Goal: Task Accomplishment & Management: Manage account settings

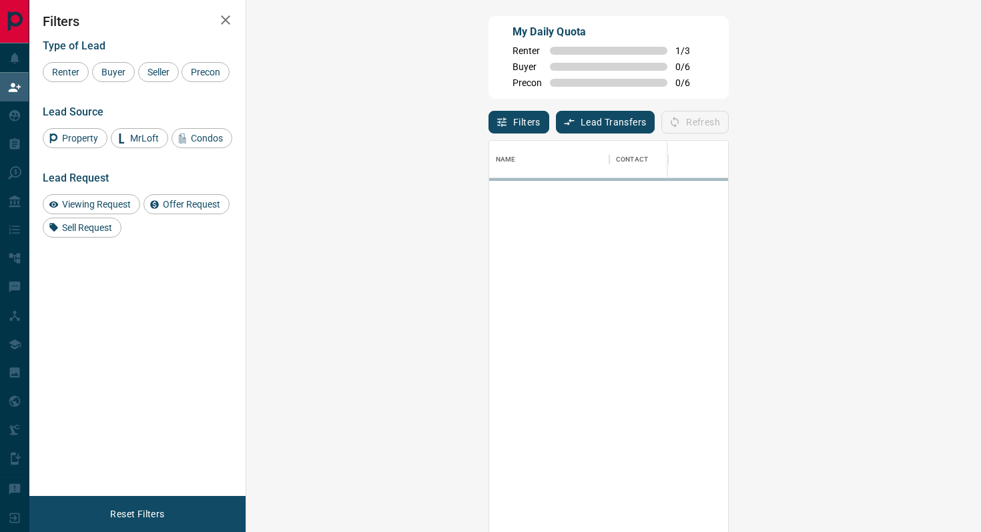
scroll to position [404, 706]
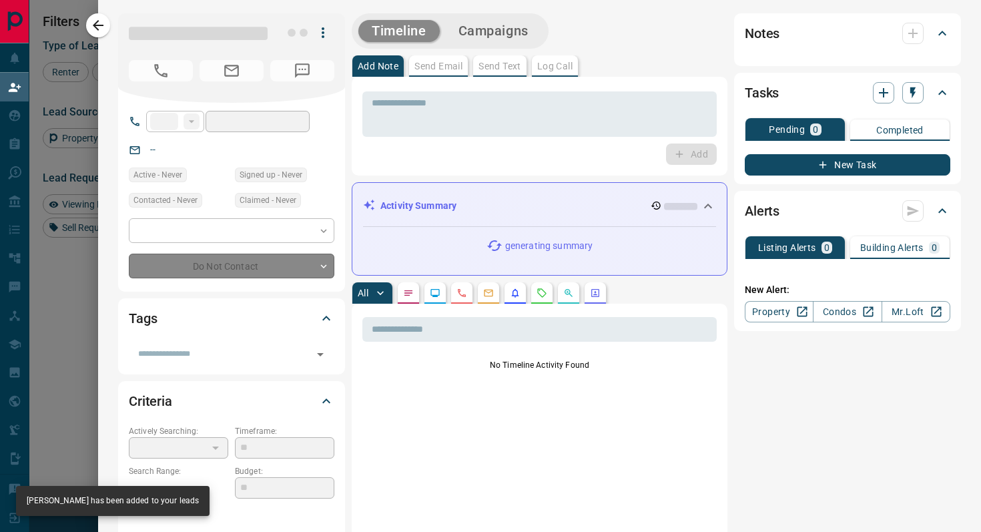
type input "**"
type input "**********"
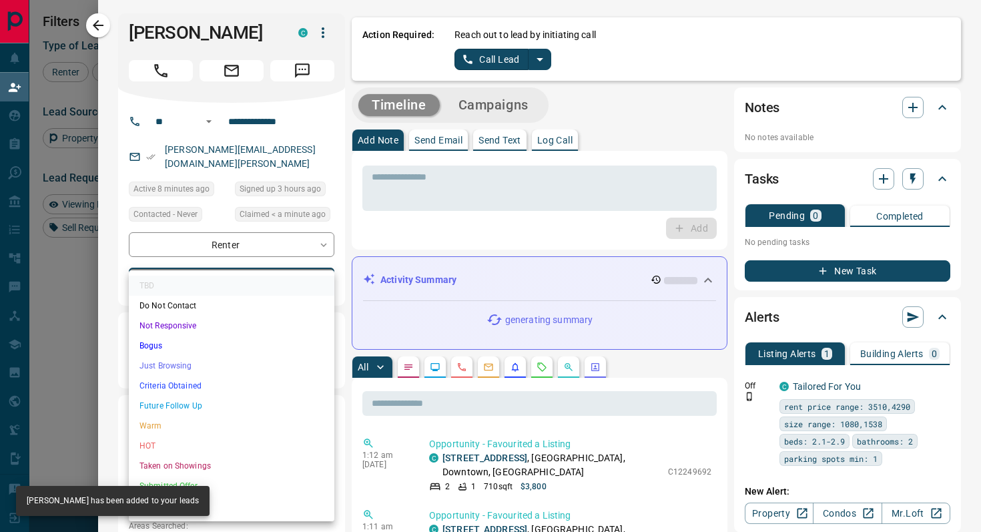
click at [281, 276] on body "Lead Transfers Claim Leads My Leads Tasks Opportunities Deals Campaigns Automat…" at bounding box center [490, 226] width 981 height 453
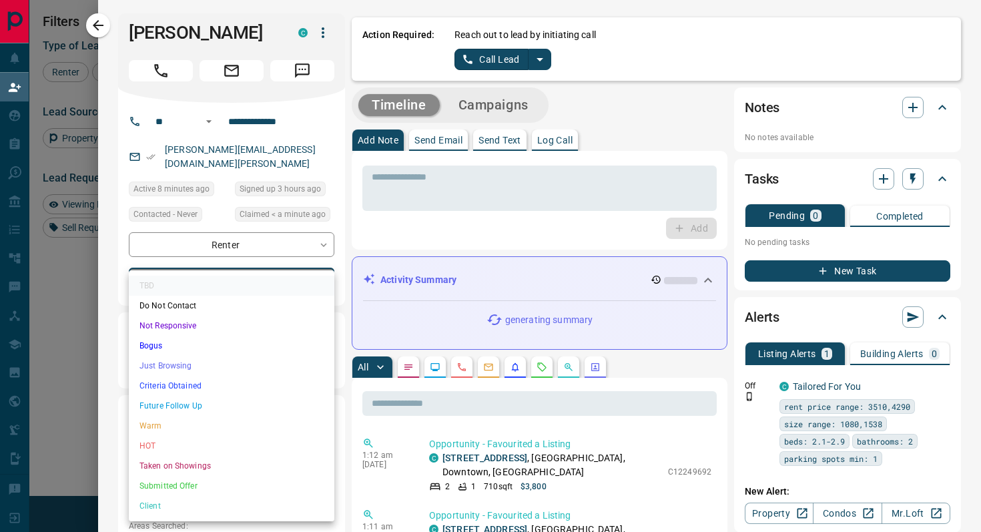
click at [205, 383] on li "Criteria Obtained" at bounding box center [232, 386] width 206 height 20
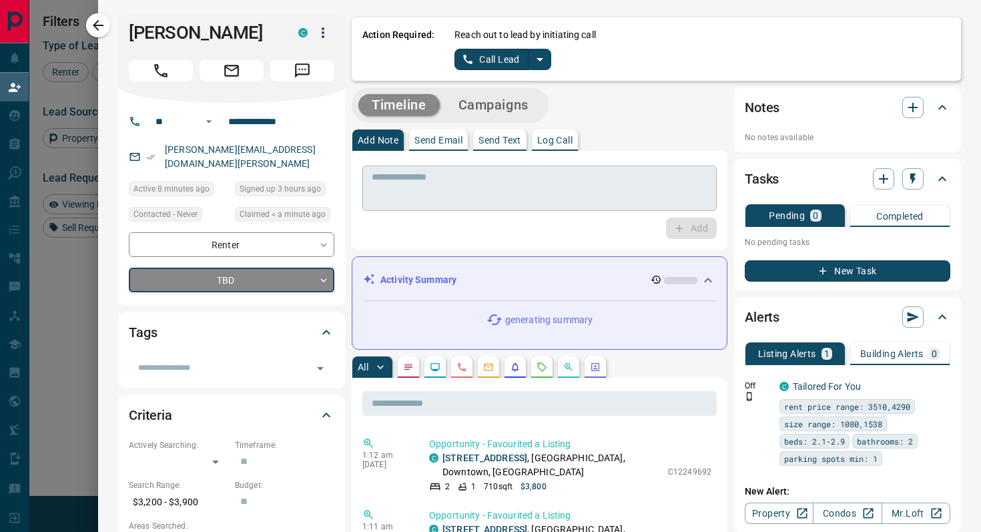
type input "*"
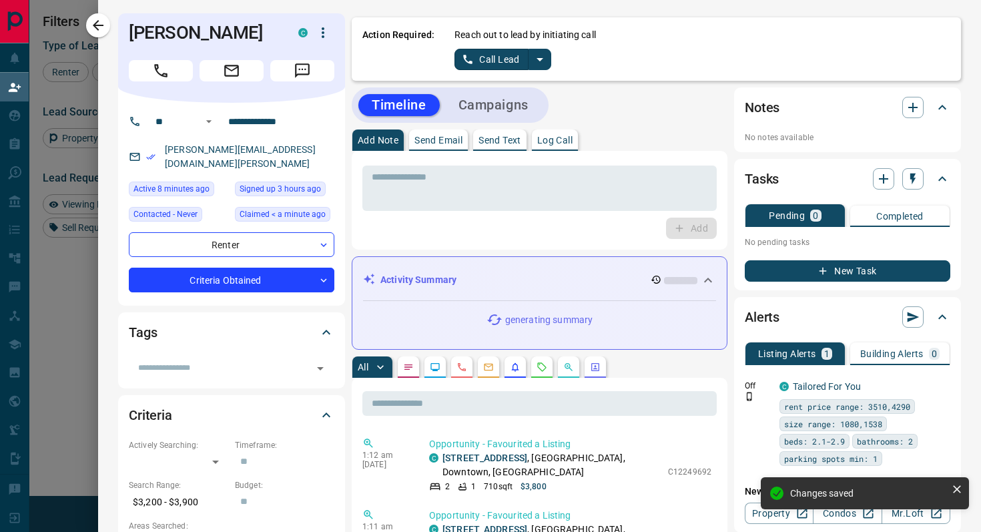
click at [539, 60] on icon "split button" at bounding box center [540, 59] width 7 height 3
click at [505, 104] on li "Log Manual Call" at bounding box center [502, 105] width 81 height 20
click at [450, 54] on div "Action Required: Reach out to lead by initiating call Log Manual Call" at bounding box center [656, 48] width 609 height 63
click at [468, 59] on button "Log Manual Call" at bounding box center [499, 59] width 88 height 21
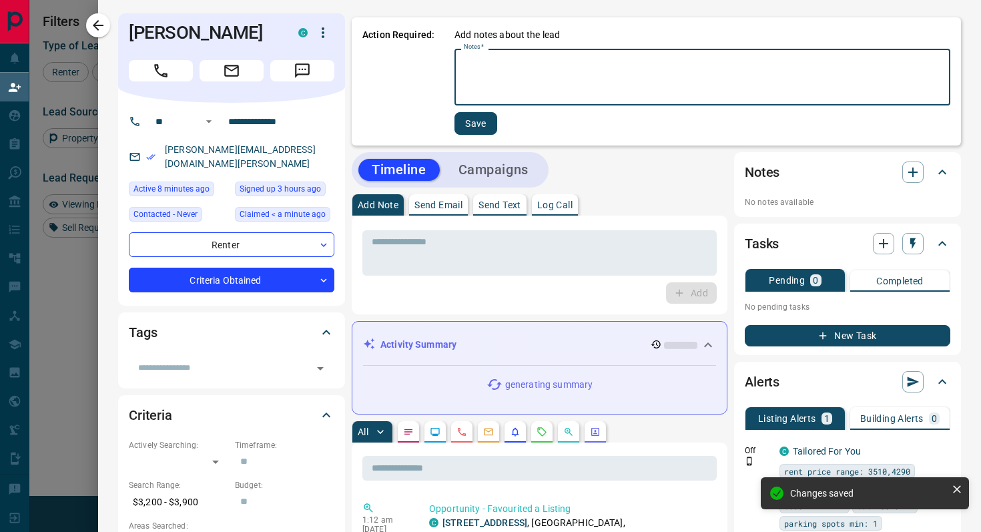
click at [526, 59] on textarea "Notes   *" at bounding box center [702, 77] width 477 height 45
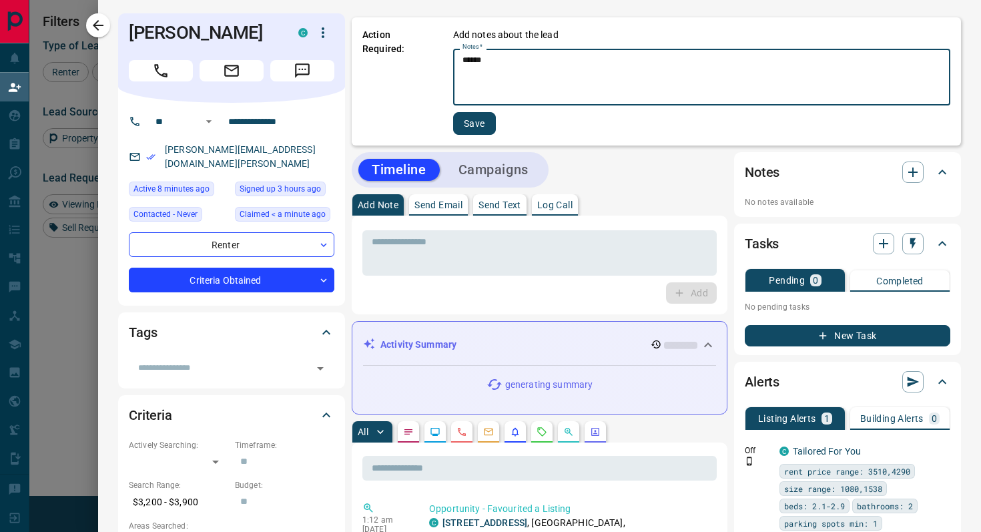
type textarea "******"
click at [477, 127] on button "Save" at bounding box center [474, 123] width 43 height 23
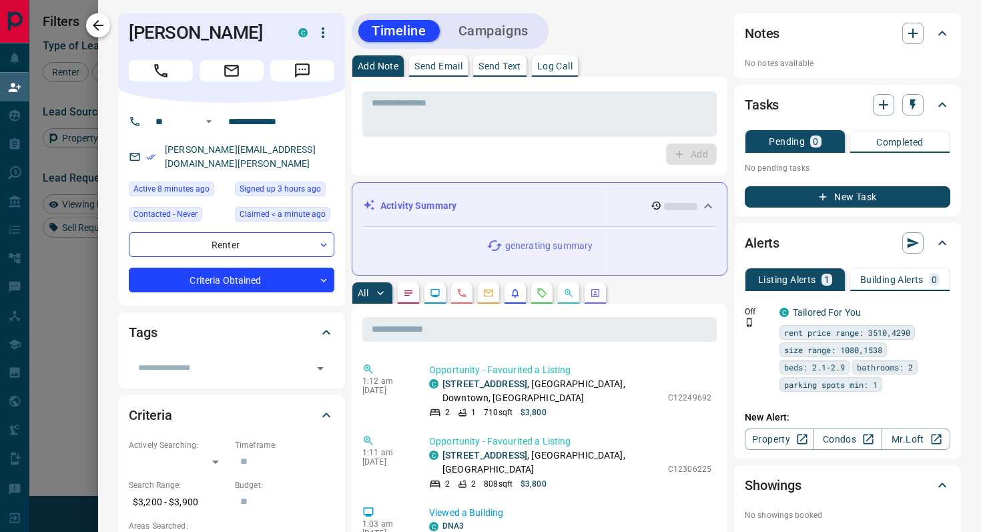
click at [101, 27] on icon "button" at bounding box center [98, 25] width 16 height 16
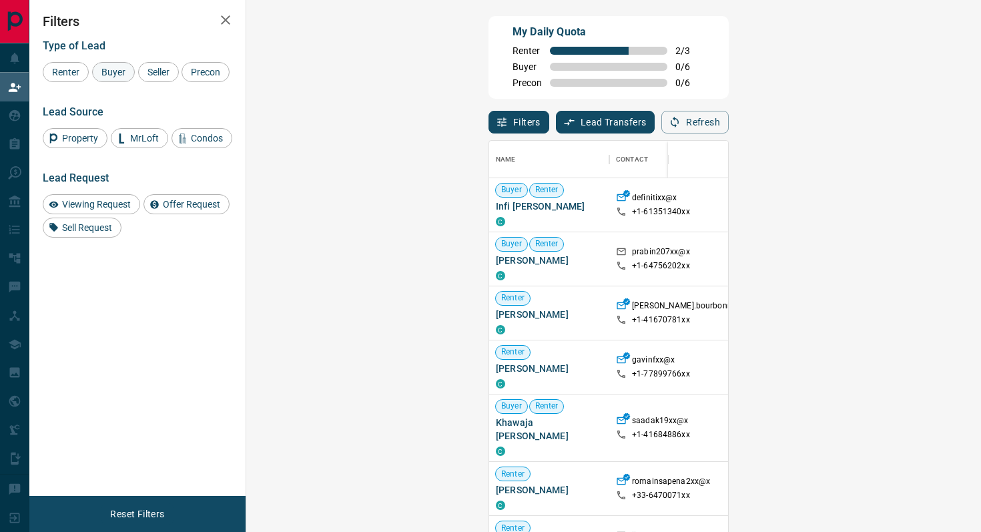
click at [121, 76] on span "Buyer" at bounding box center [113, 72] width 33 height 11
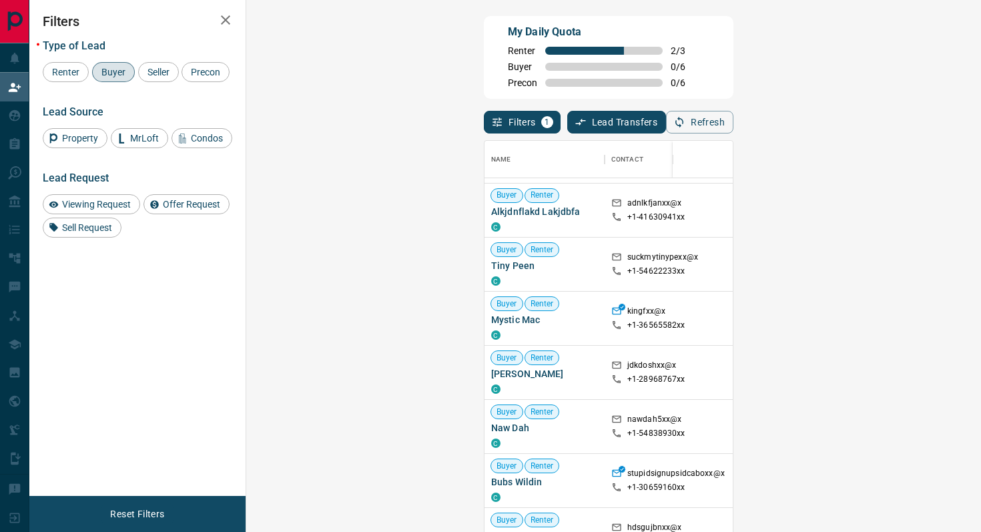
scroll to position [283, 0]
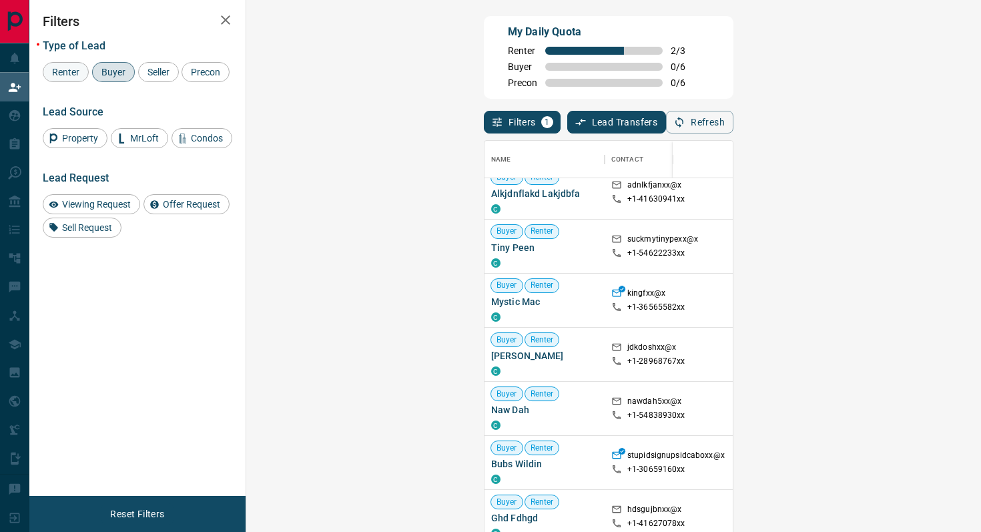
click at [76, 70] on span "Renter" at bounding box center [65, 72] width 37 height 11
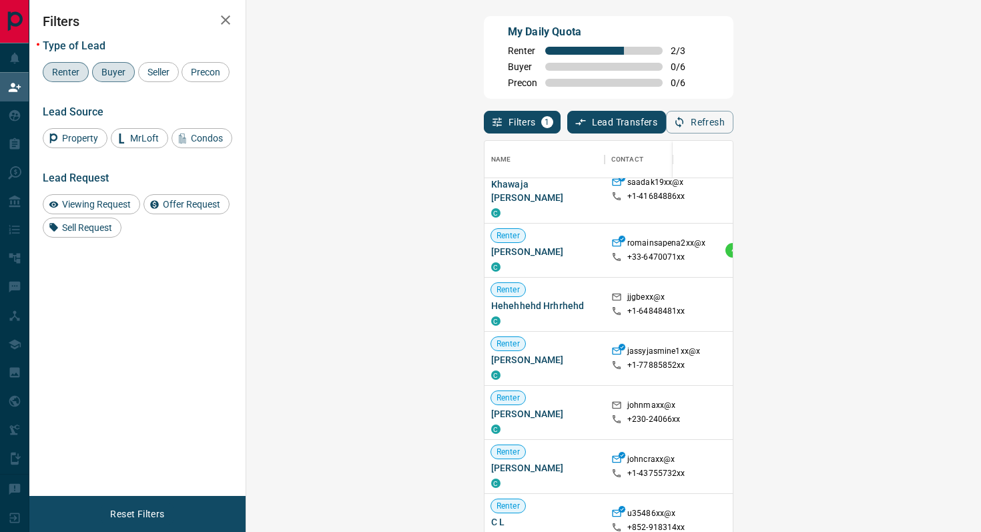
scroll to position [254, 0]
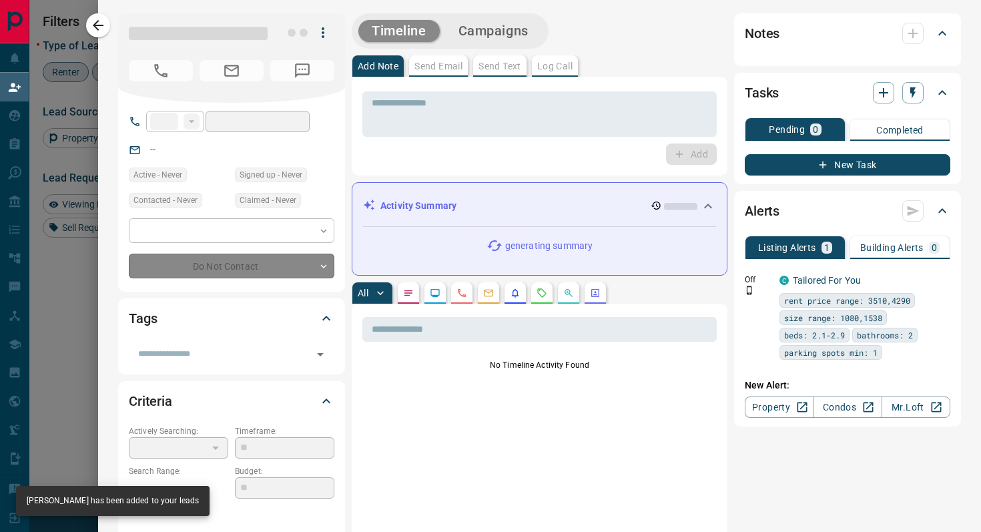
type input "**"
type input "**********"
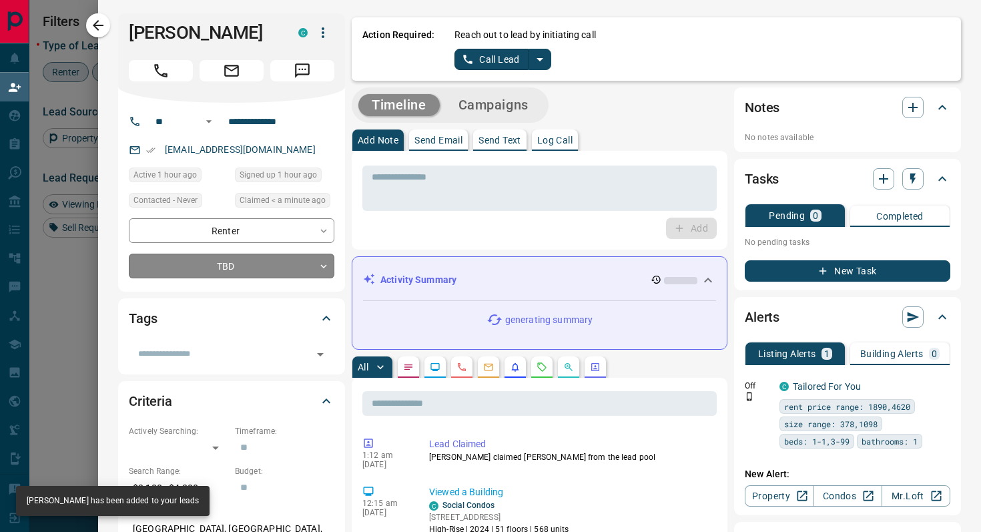
click at [303, 268] on body "Lead Transfers Claim Leads My Leads Tasks Opportunities Deals Campaigns Automat…" at bounding box center [490, 226] width 981 height 453
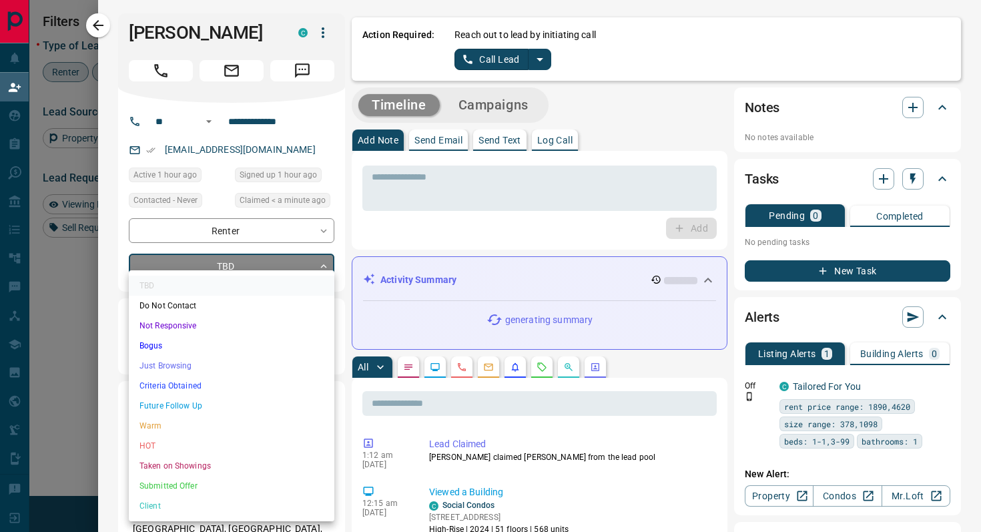
click at [208, 383] on li "Criteria Obtained" at bounding box center [232, 386] width 206 height 20
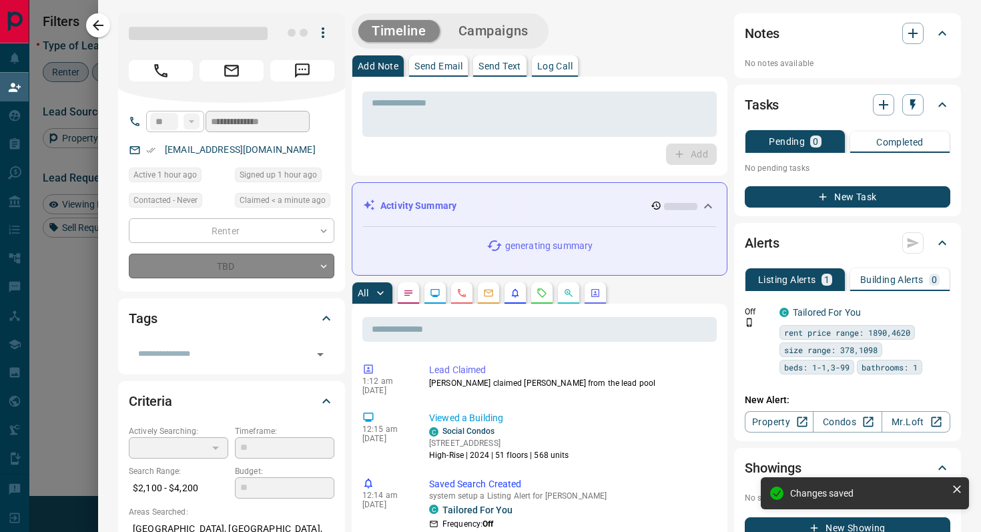
type input "*"
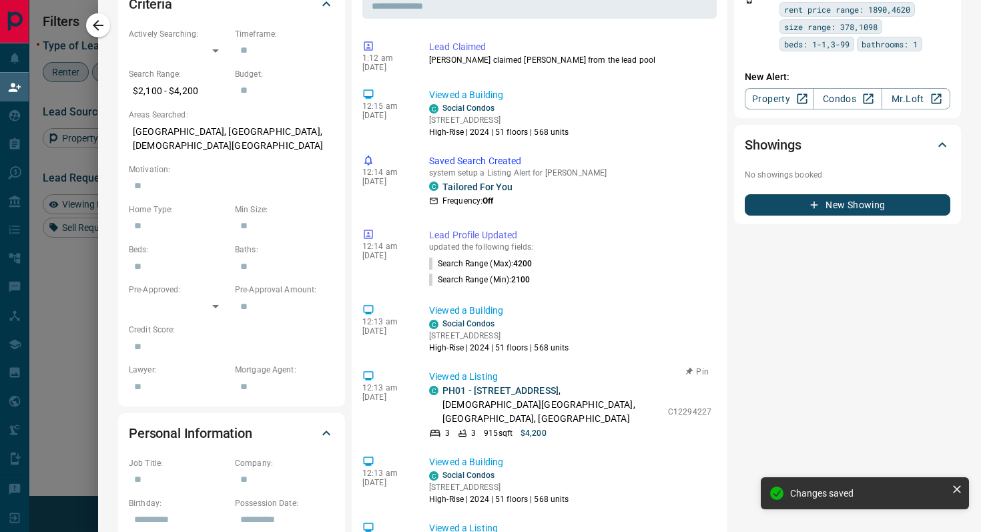
scroll to position [0, 0]
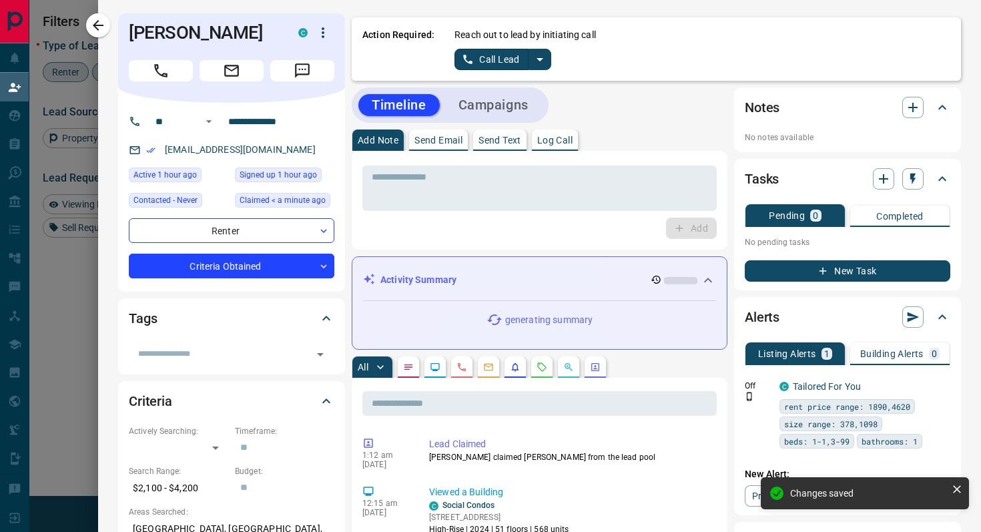
click at [549, 59] on button "split button" at bounding box center [540, 59] width 23 height 21
click at [515, 107] on li "Log Manual Call" at bounding box center [502, 105] width 81 height 20
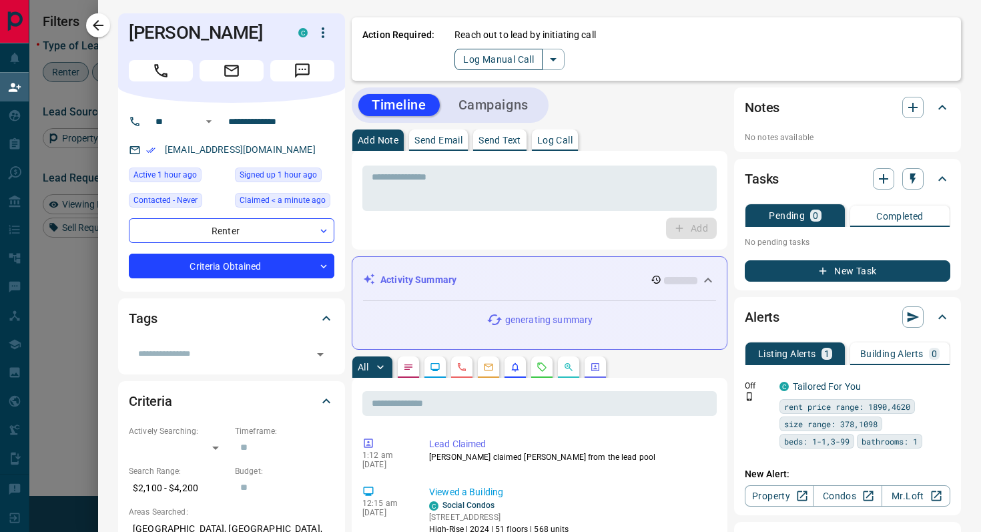
click at [459, 59] on button "Log Manual Call" at bounding box center [499, 59] width 88 height 21
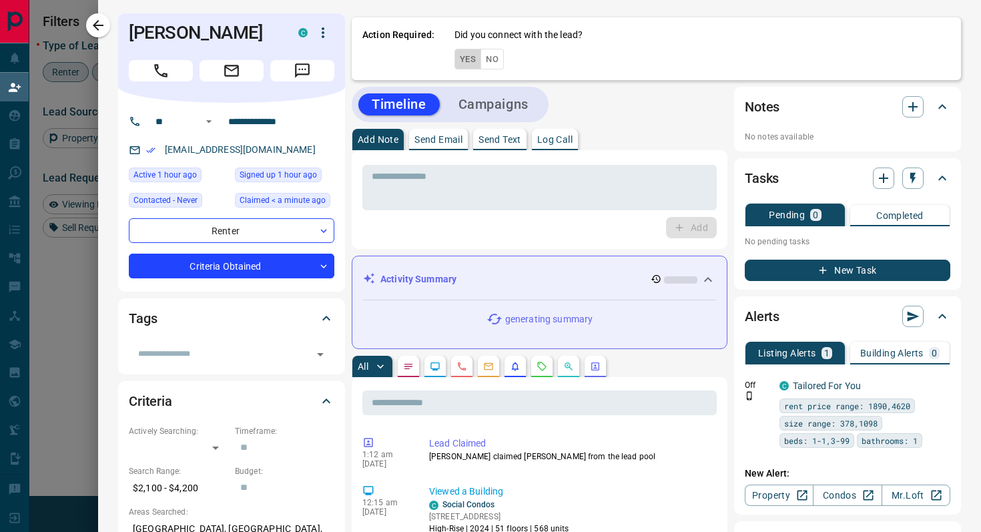
click at [459, 59] on button "Yes" at bounding box center [468, 59] width 27 height 21
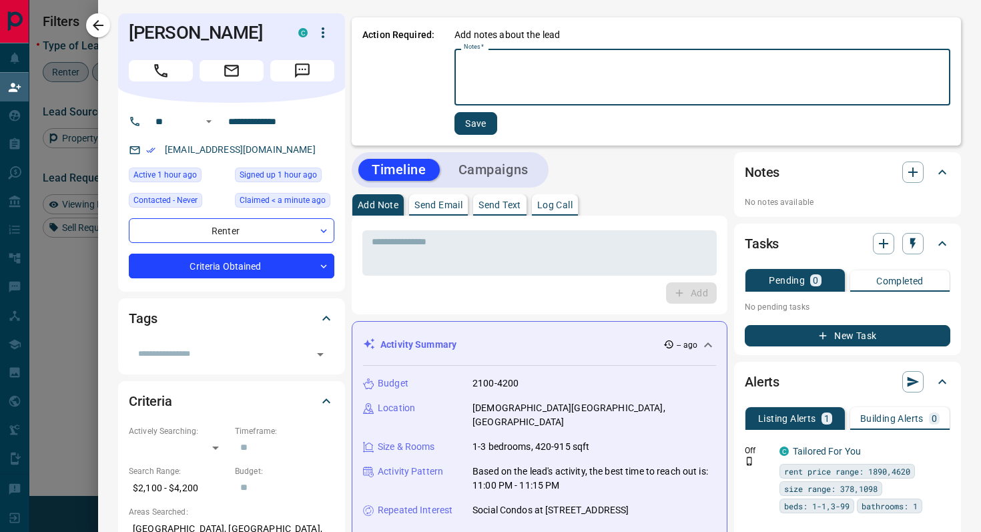
click at [499, 67] on textarea "Notes   *" at bounding box center [702, 77] width 477 height 45
type textarea "******"
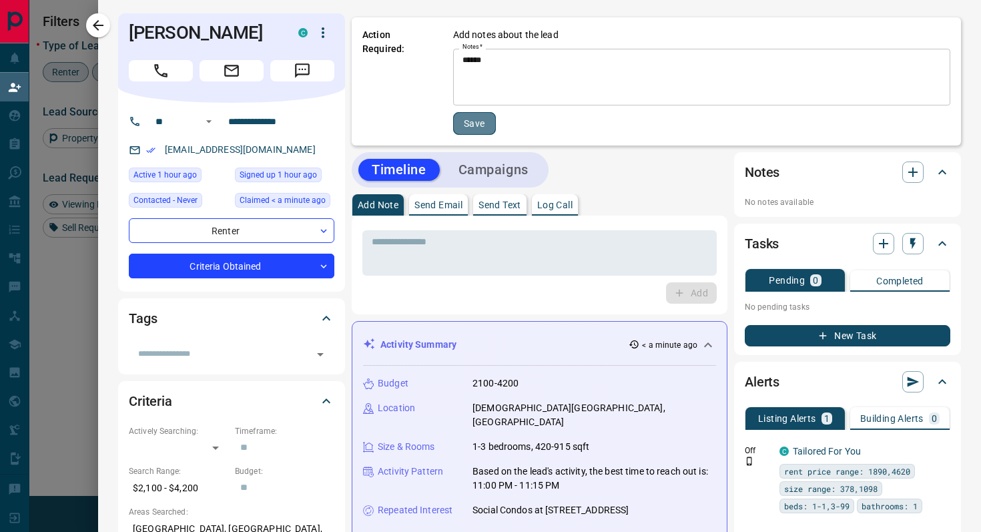
click at [473, 129] on button "Save" at bounding box center [474, 123] width 43 height 23
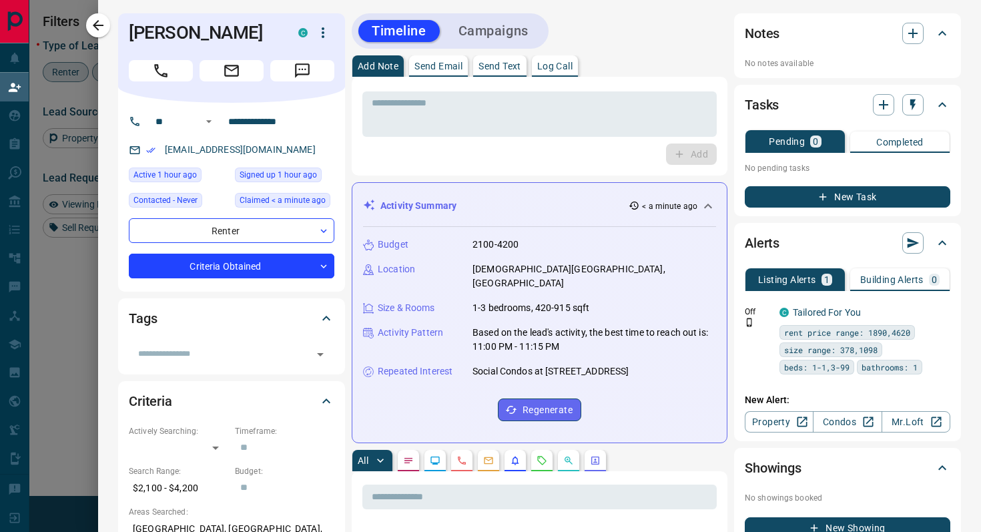
click at [83, 19] on div at bounding box center [490, 266] width 981 height 532
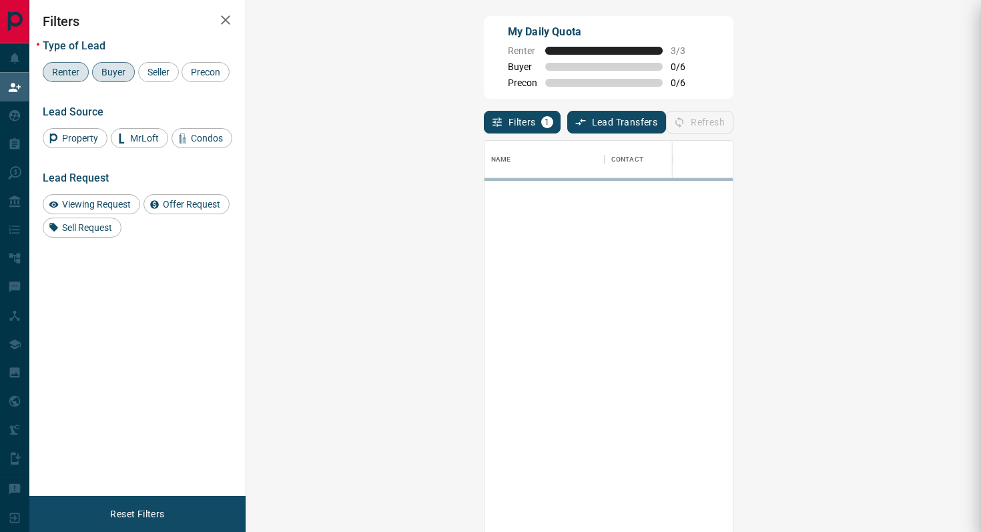
scroll to position [404, 706]
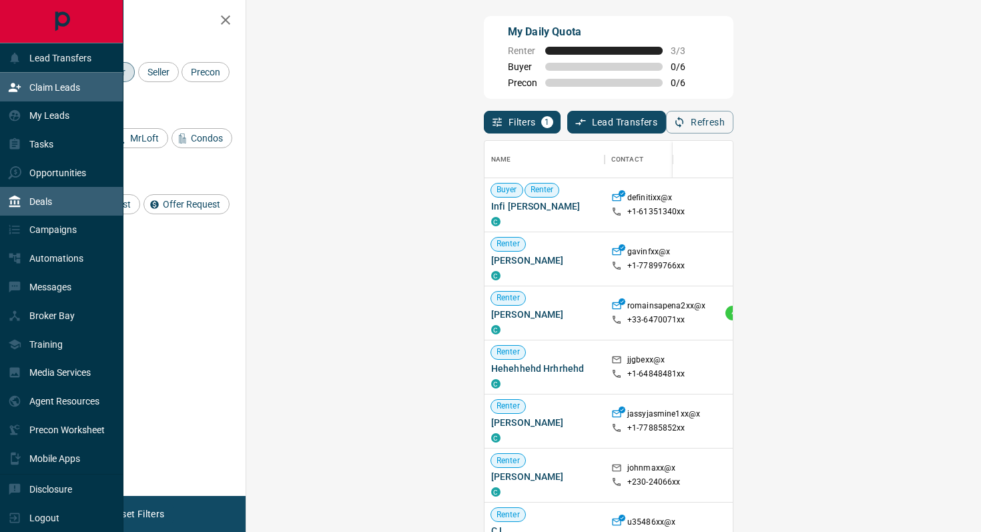
click at [55, 199] on div "Deals" at bounding box center [61, 201] width 123 height 29
